Goal: Information Seeking & Learning: Learn about a topic

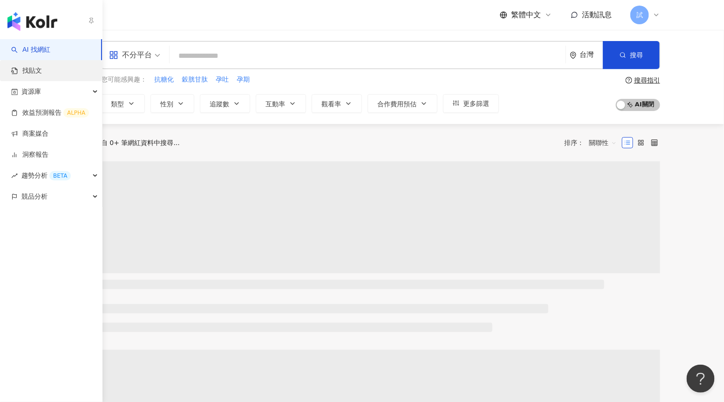
click at [23, 68] on link "找貼文" at bounding box center [26, 70] width 31 height 9
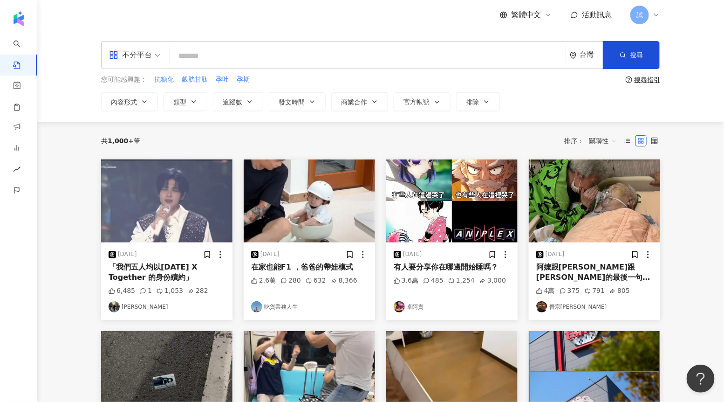
click at [226, 168] on img at bounding box center [166, 200] width 131 height 83
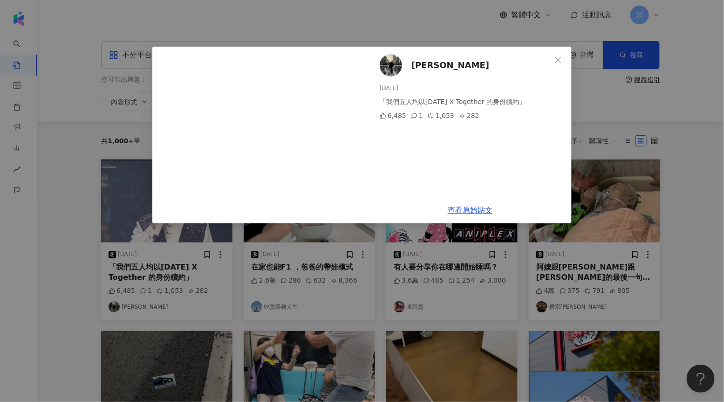
click at [635, 149] on div "[PERSON_NAME] [DATE] 「我們五人均以[DATE] X Together 的身份續約」 6,485 1 1,053 282 查看原始貼文" at bounding box center [362, 201] width 724 height 402
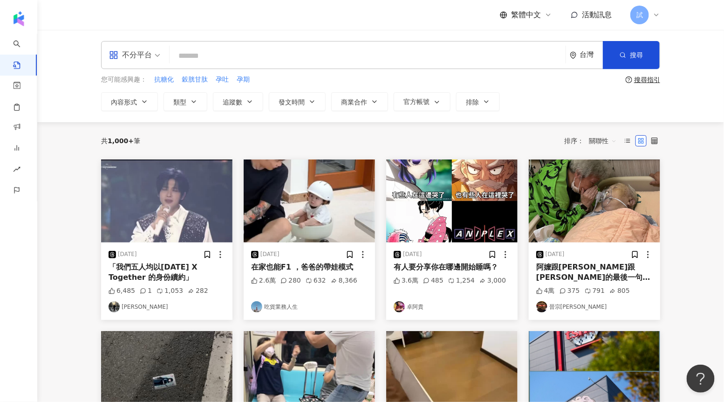
click at [608, 193] on img at bounding box center [594, 200] width 131 height 83
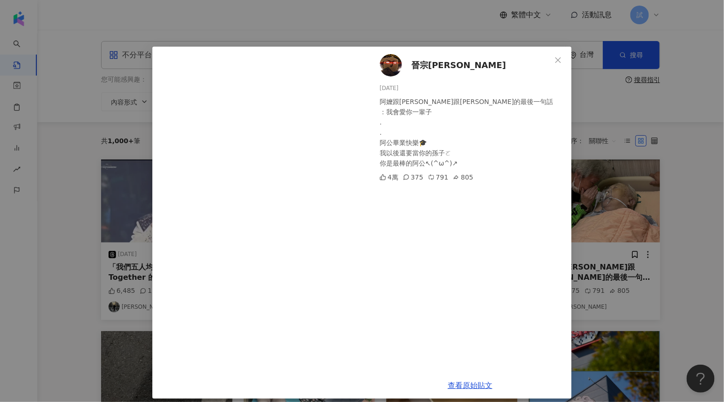
click at [627, 156] on div "[PERSON_NAME] [DATE] 阿嬤跟[PERSON_NAME]跟[PERSON_NAME]說的最後一句話 ：我會愛你一輩子 . . 阿公畢業快樂🎓…" at bounding box center [362, 201] width 724 height 402
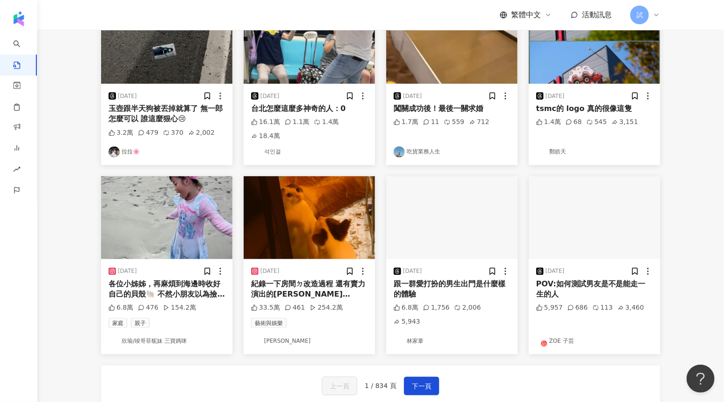
scroll to position [458, 0]
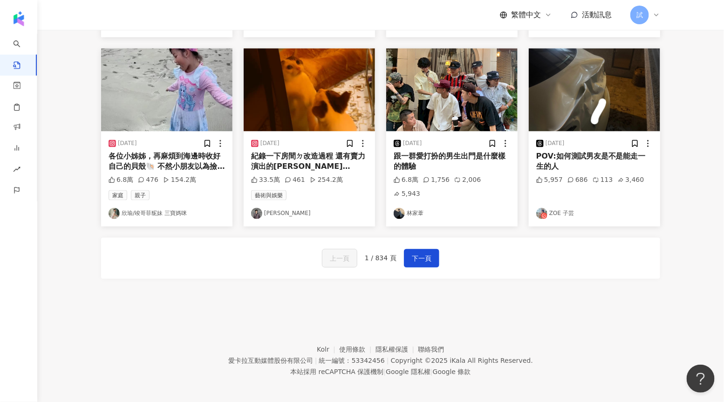
click at [330, 81] on img at bounding box center [309, 89] width 131 height 83
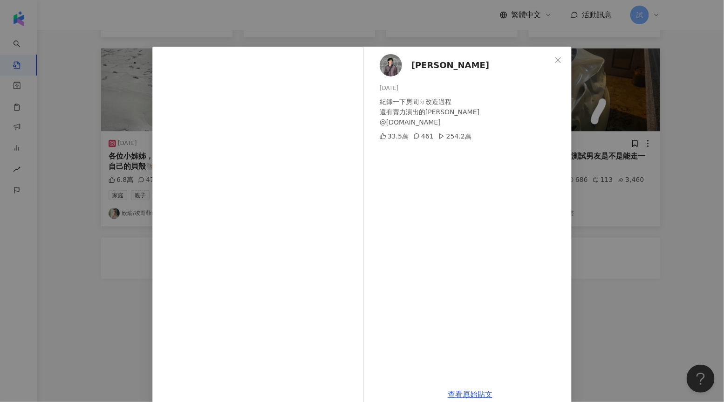
click at [639, 219] on div "林水內 [DATE] 紀錄一下房間ㄉ改造過程 還有賣力演出的[PERSON_NAME] @[DOMAIN_NAME] 33.5萬 461 254.2萬 查看原…" at bounding box center [362, 201] width 724 height 402
